Goal: Task Accomplishment & Management: Manage account settings

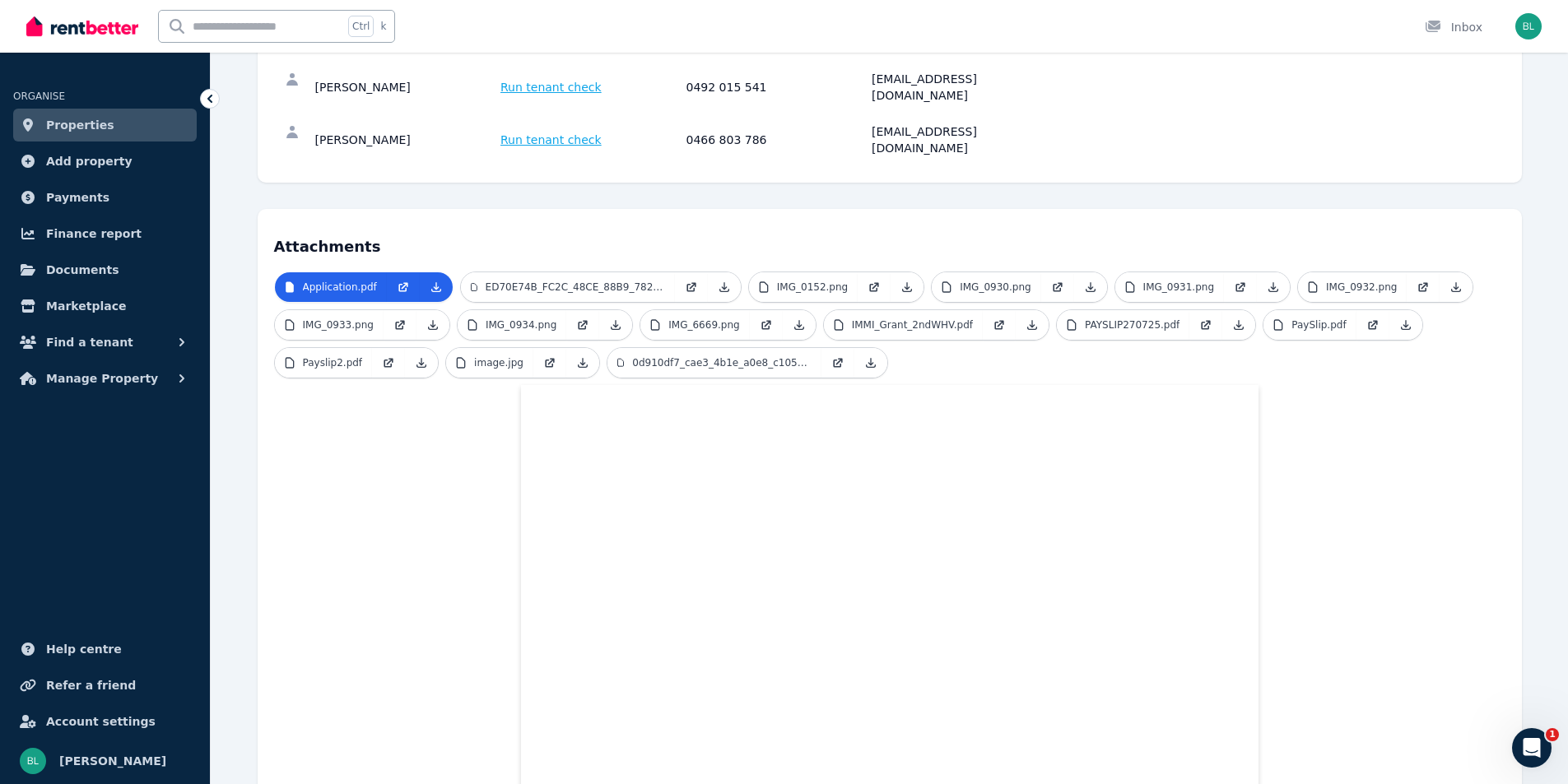
scroll to position [664, 0]
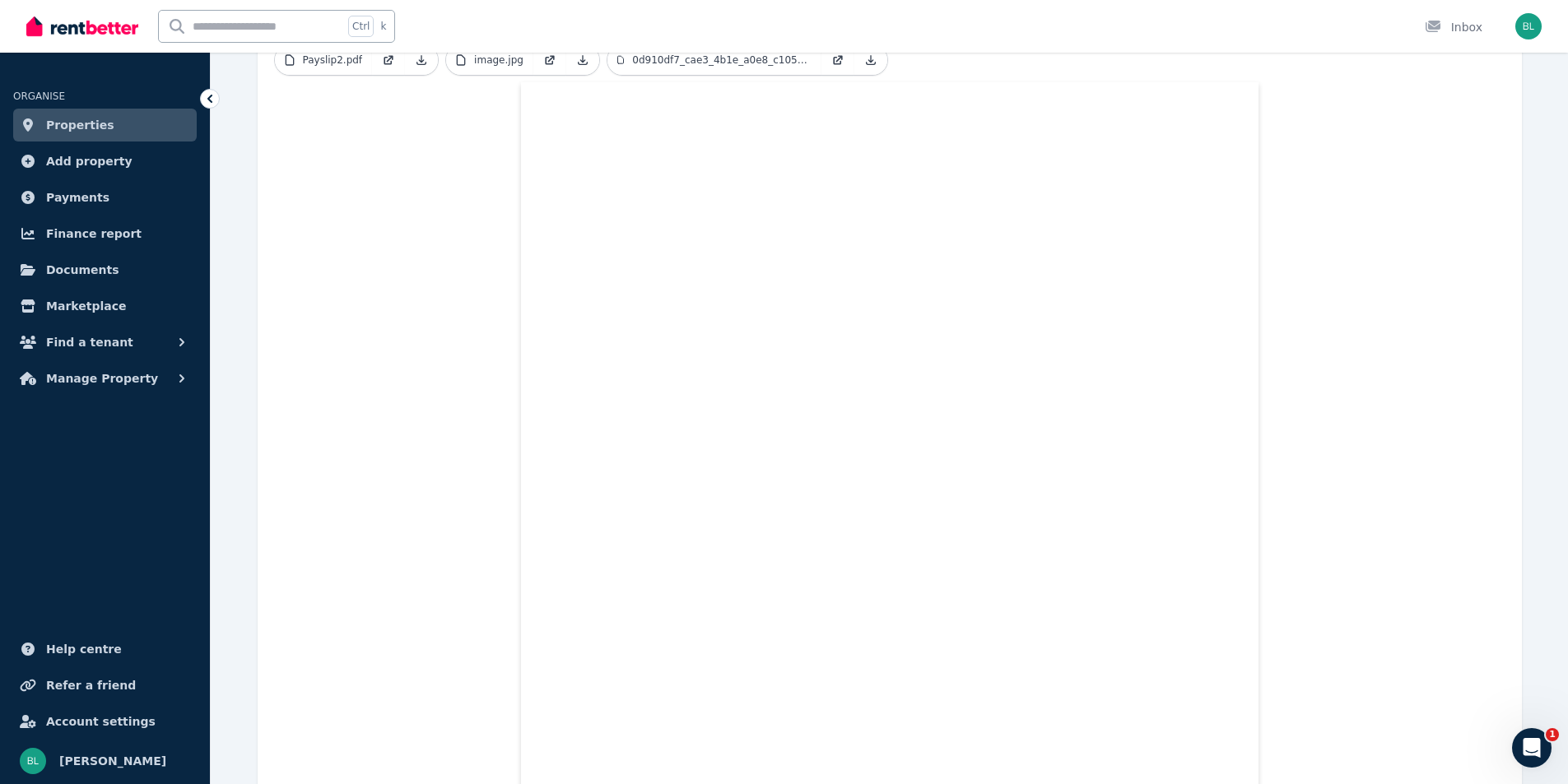
click at [80, 134] on span "Properties" at bounding box center [80, 124] width 68 height 20
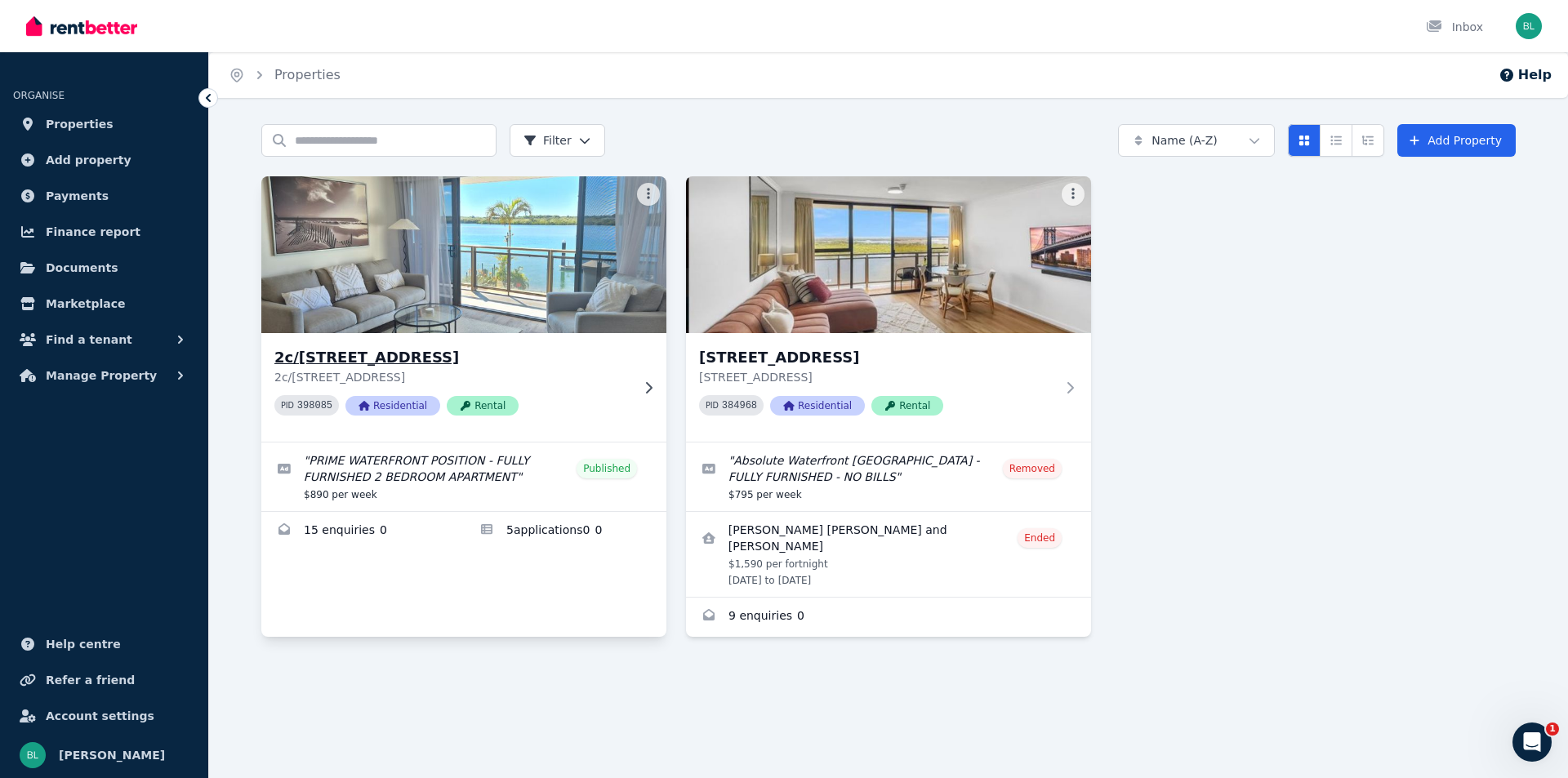
click at [444, 275] on img at bounding box center [464, 255] width 425 height 165
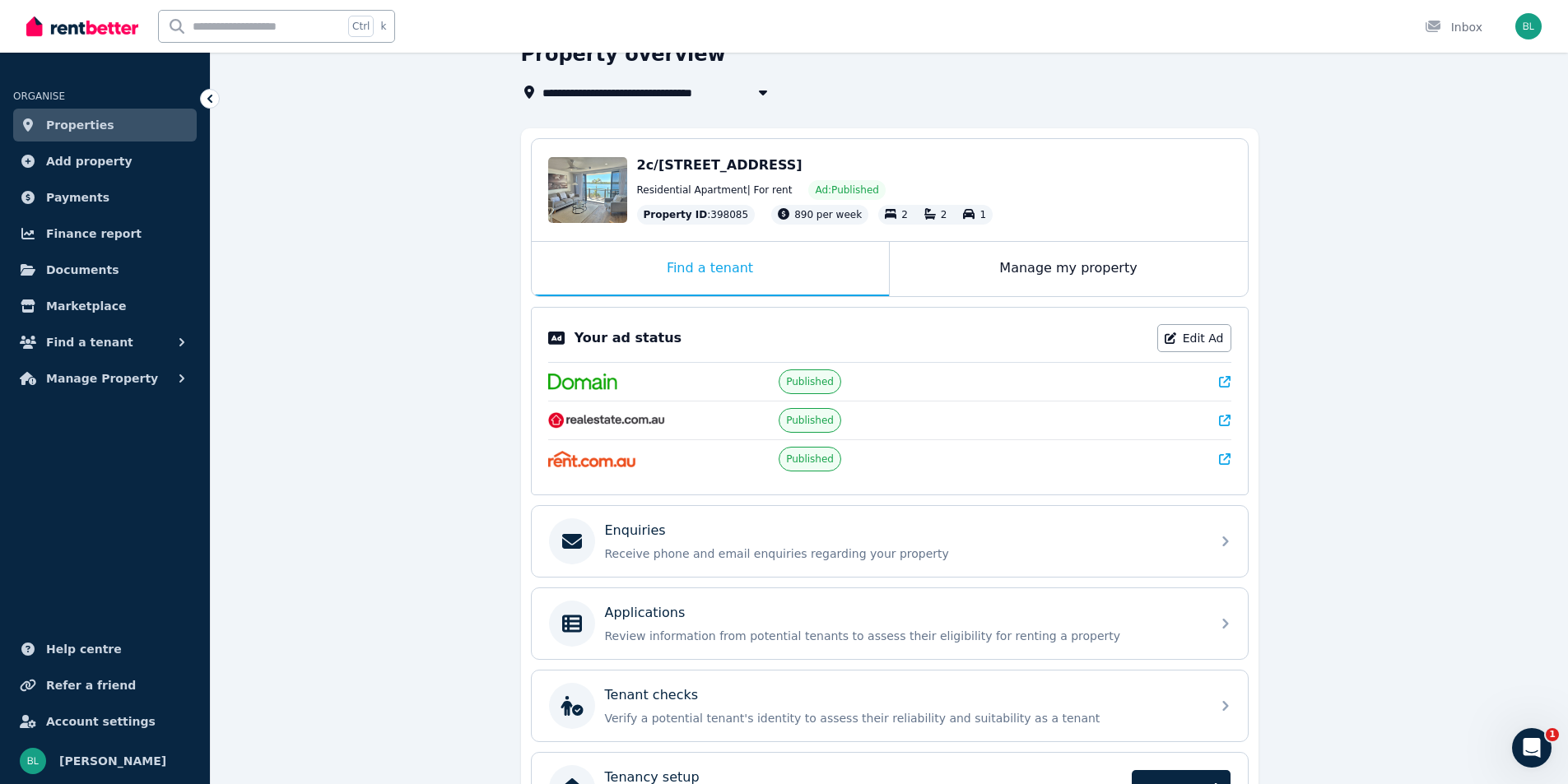
scroll to position [197, 0]
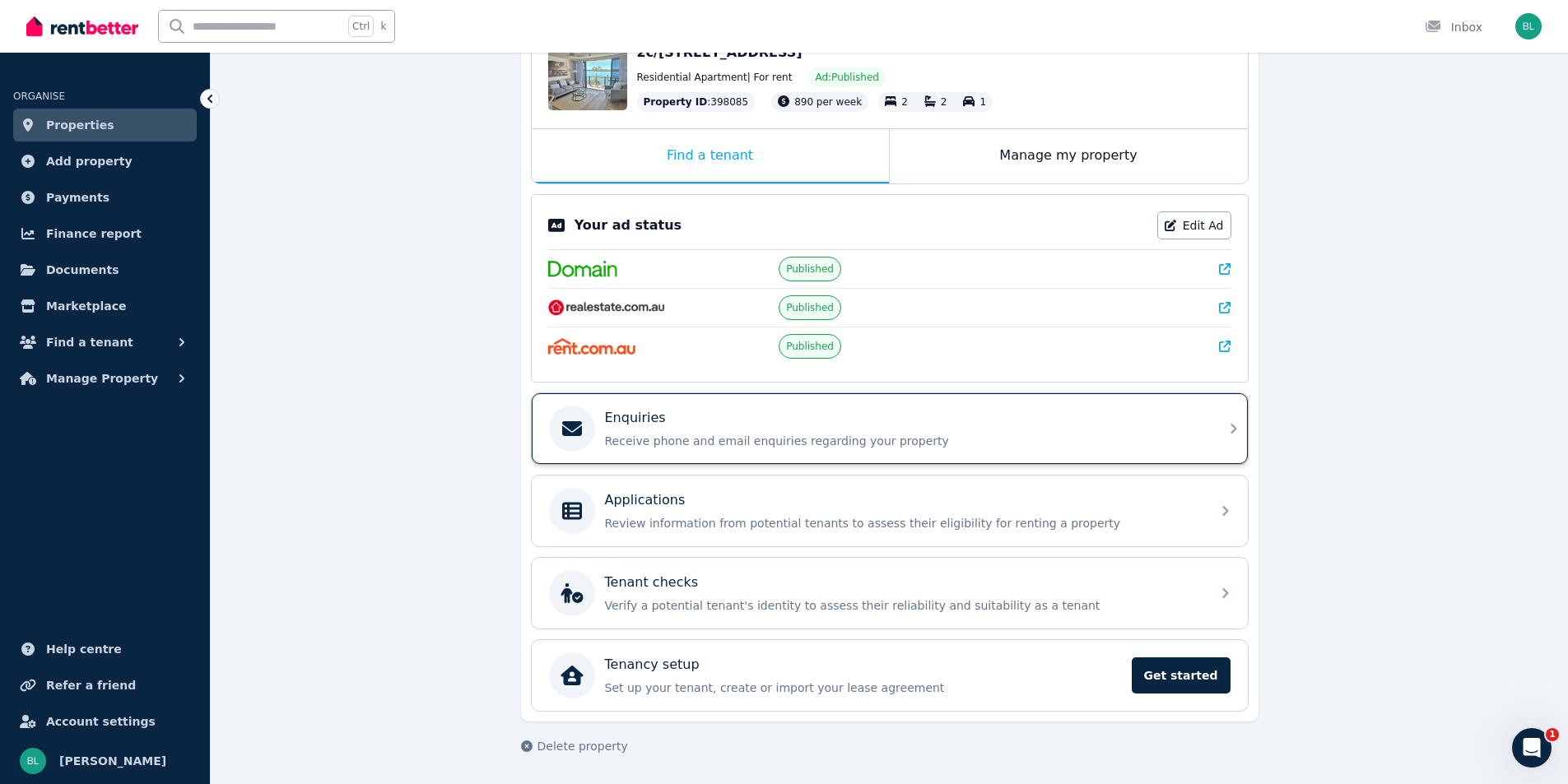
click at [770, 445] on p "Receive phone and email enquiries regarding your property" at bounding box center [902, 440] width 596 height 16
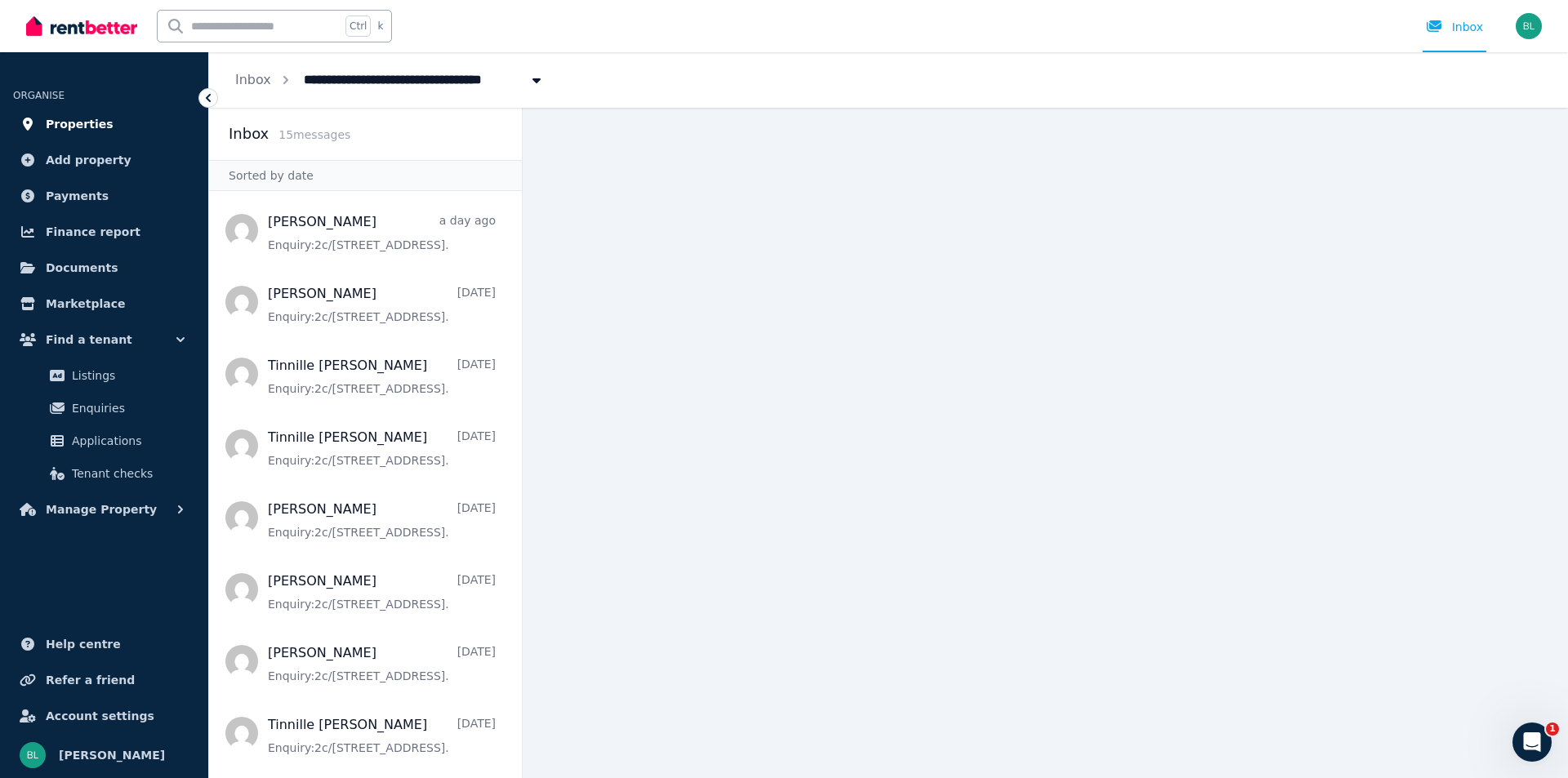
click at [74, 129] on span "Properties" at bounding box center [79, 124] width 68 height 20
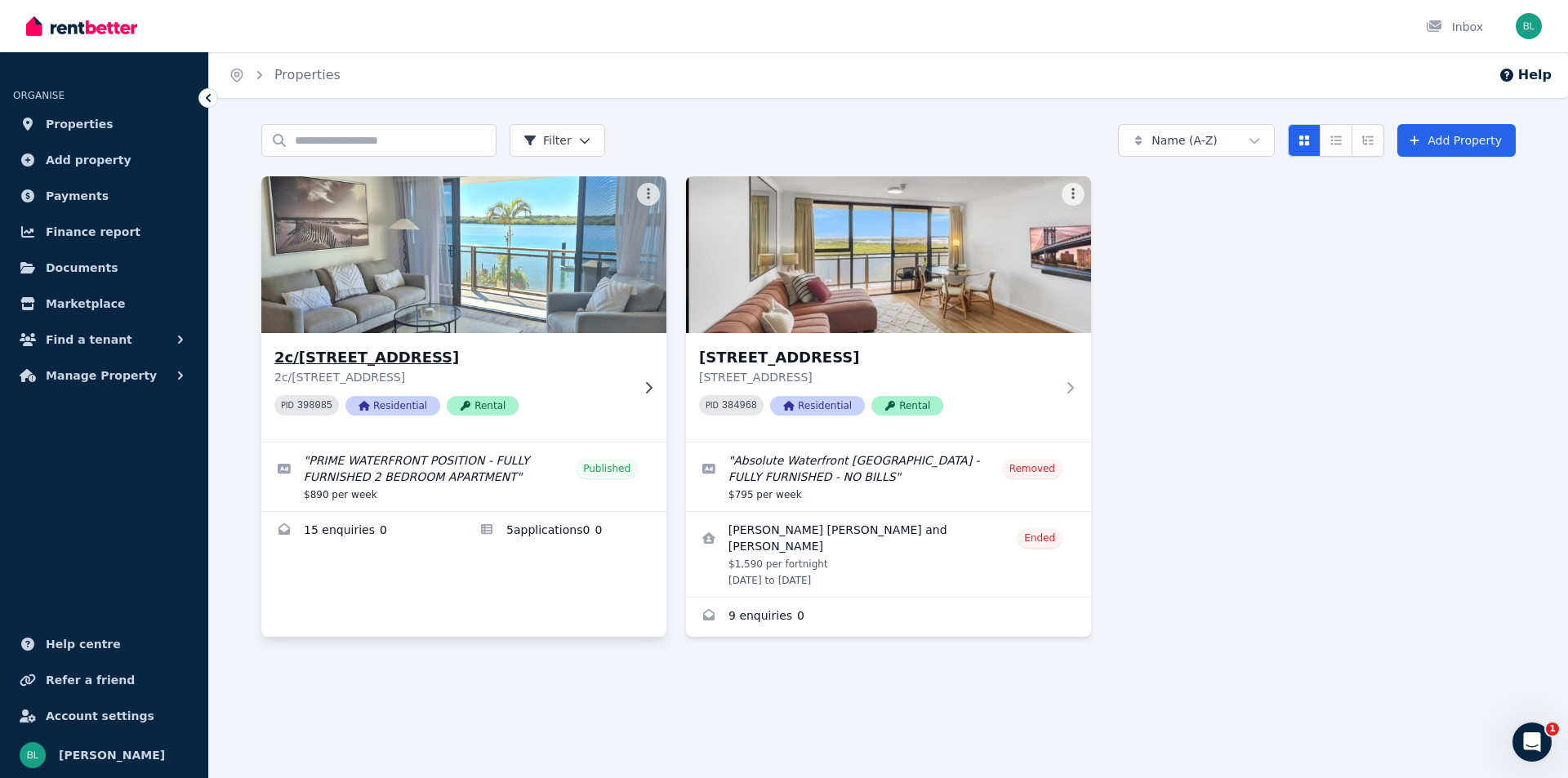
click at [447, 283] on img at bounding box center [464, 255] width 425 height 165
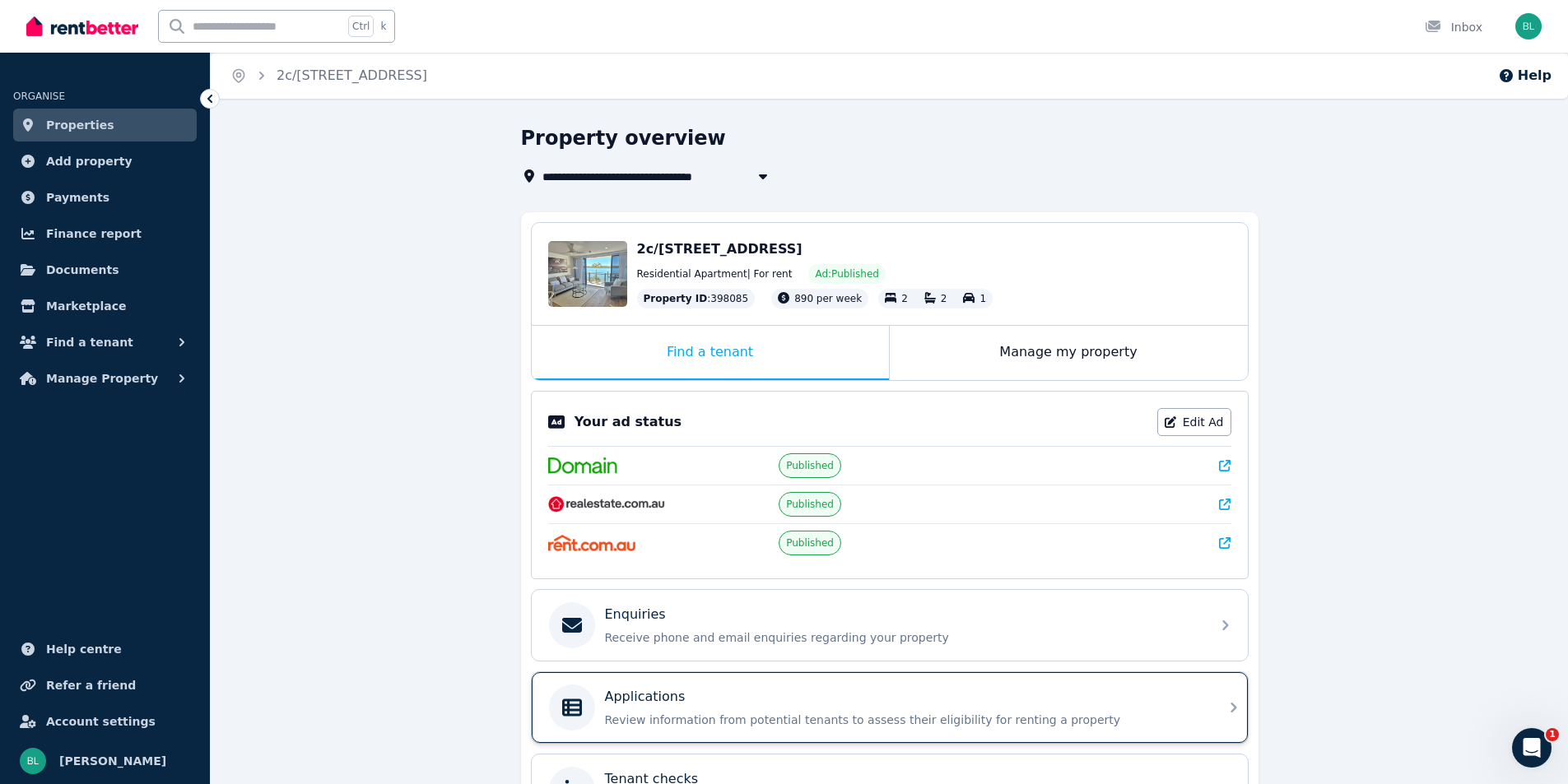
click at [630, 694] on p "Applications" at bounding box center [645, 697] width 81 height 20
